Goal: Transaction & Acquisition: Subscribe to service/newsletter

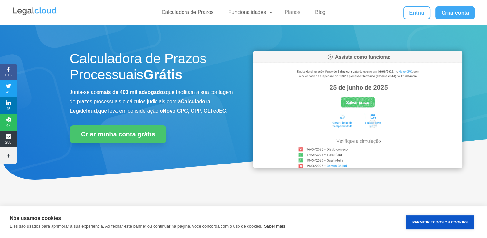
click at [285, 10] on link "Planos" at bounding box center [293, 13] width 24 height 9
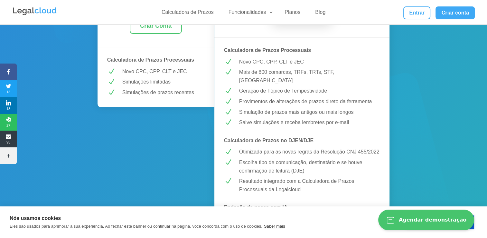
scroll to position [161, 0]
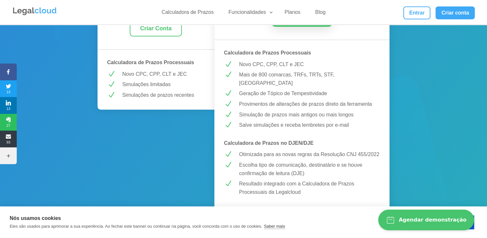
click at [326, 214] on p "Nós usamos cookies" at bounding box center [201, 217] width 383 height 6
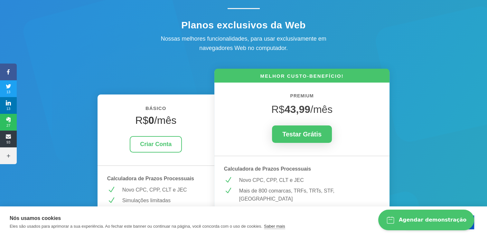
scroll to position [0, 0]
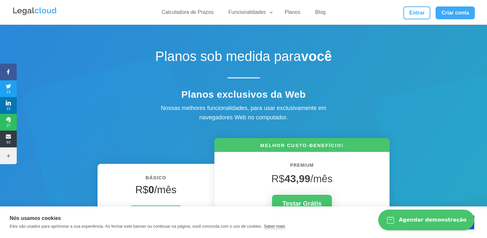
click at [52, 9] on img at bounding box center [34, 11] width 45 height 10
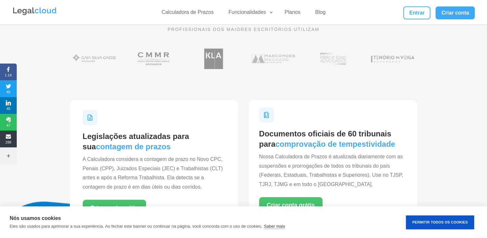
scroll to position [161, 0]
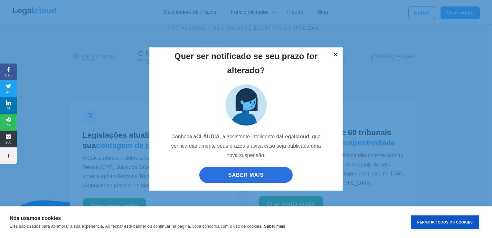
click at [335, 53] on button "×" at bounding box center [335, 54] width 14 height 14
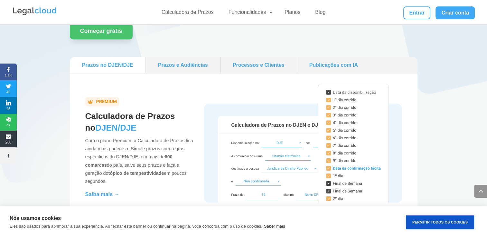
scroll to position [612, 0]
